Goal: Task Accomplishment & Management: Manage account settings

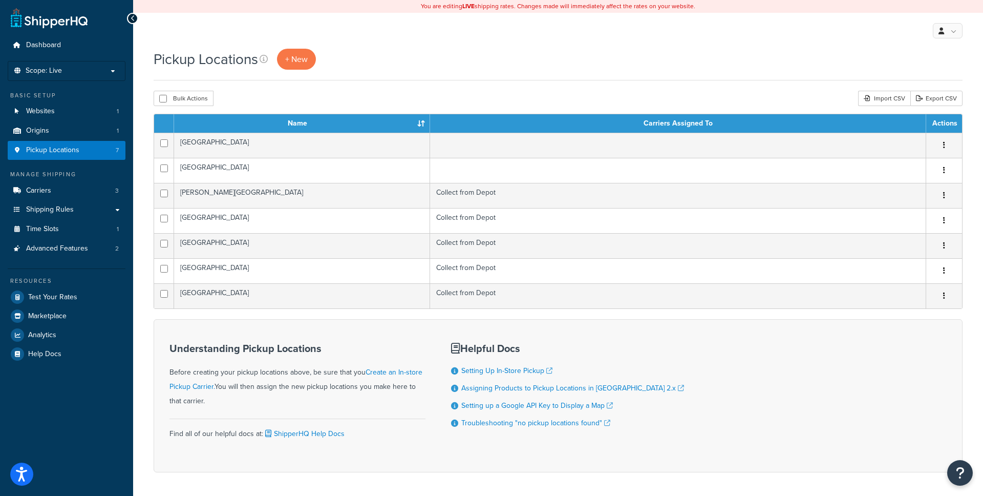
click at [960, 20] on div "My Profile Billing Global Settings Contact Us Logout" at bounding box center [558, 31] width 850 height 36
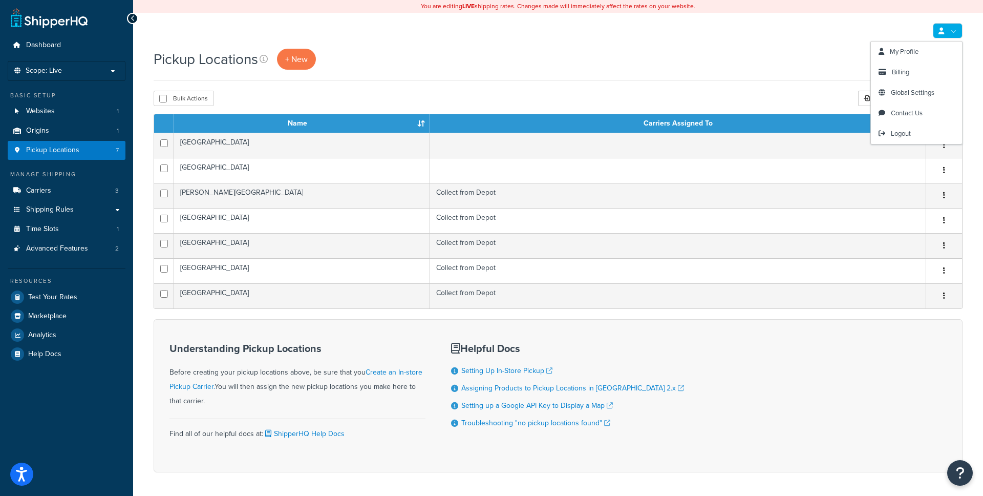
click at [954, 29] on link at bounding box center [948, 30] width 30 height 15
click at [904, 76] on span "Billing" at bounding box center [900, 72] width 17 height 10
click at [903, 74] on span "Billing" at bounding box center [900, 72] width 17 height 10
